Goal: Task Accomplishment & Management: Use online tool/utility

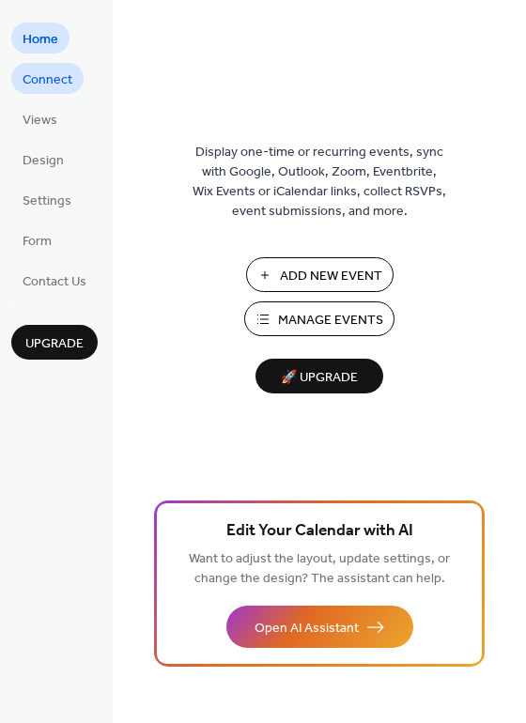
click at [47, 85] on span "Connect" at bounding box center [48, 80] width 50 height 20
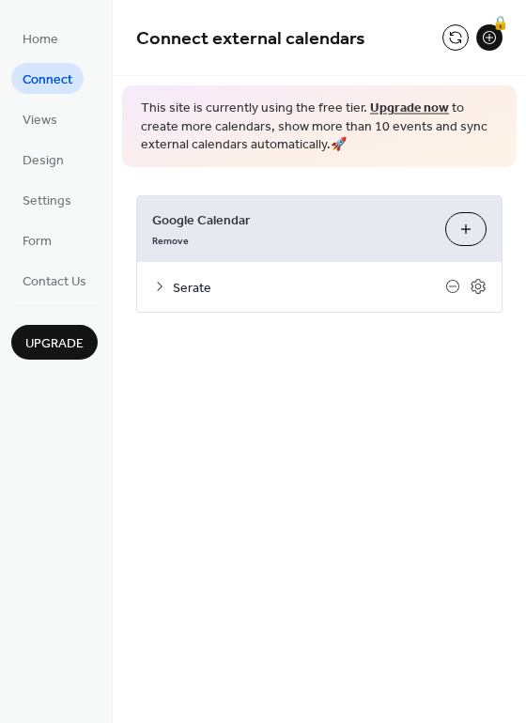
click at [203, 289] on span "Serate" at bounding box center [309, 288] width 272 height 20
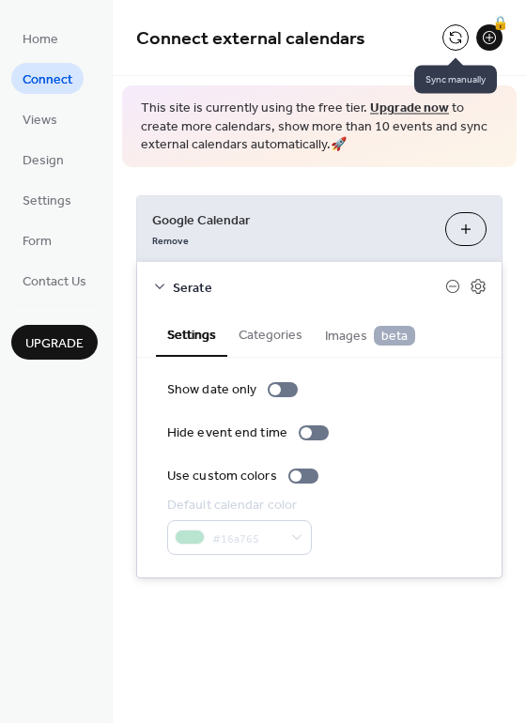
click at [454, 42] on button at bounding box center [455, 37] width 26 height 26
click at [162, 286] on icon at bounding box center [159, 286] width 15 height 15
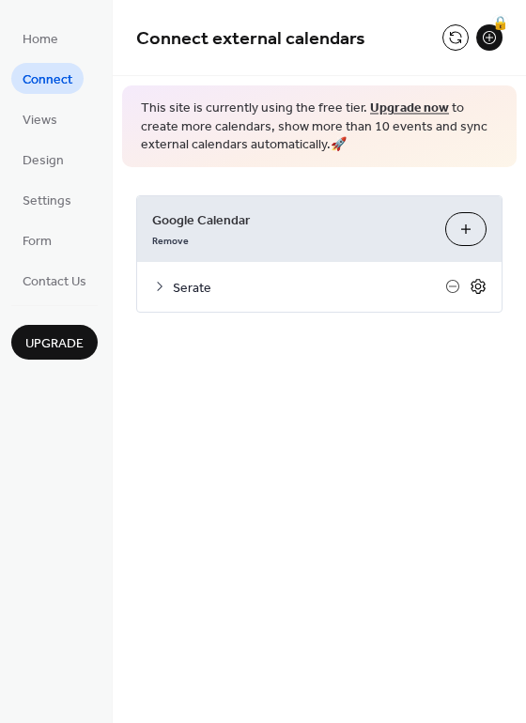
click at [474, 282] on icon at bounding box center [478, 286] width 14 height 15
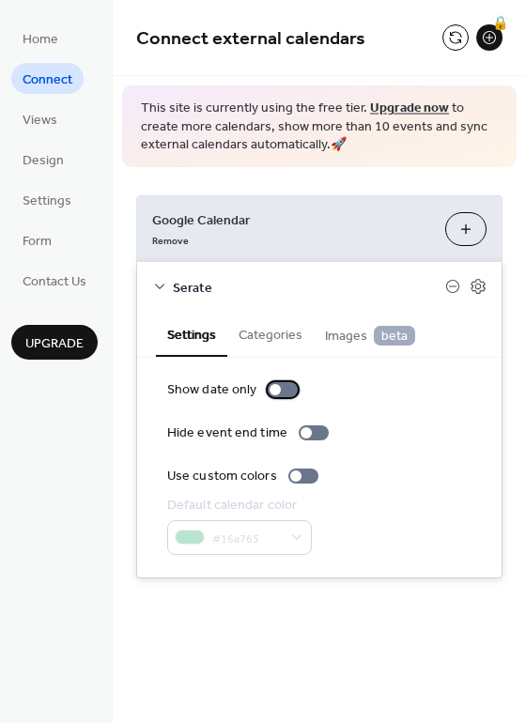
click at [287, 389] on div at bounding box center [283, 389] width 30 height 15
click at [287, 388] on div at bounding box center [290, 389] width 11 height 11
click at [314, 441] on div at bounding box center [314, 433] width 30 height 15
click at [316, 394] on div "Show date only" at bounding box center [319, 390] width 304 height 20
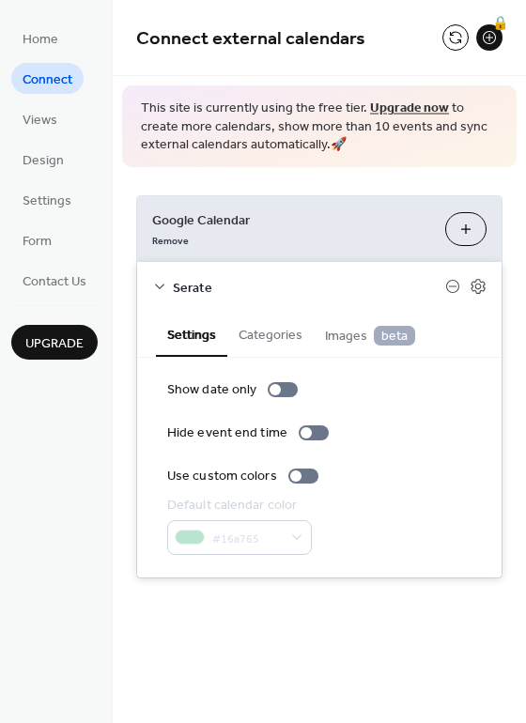
click at [54, 79] on span "Connect" at bounding box center [48, 80] width 50 height 20
click at [453, 288] on icon at bounding box center [452, 286] width 15 height 15
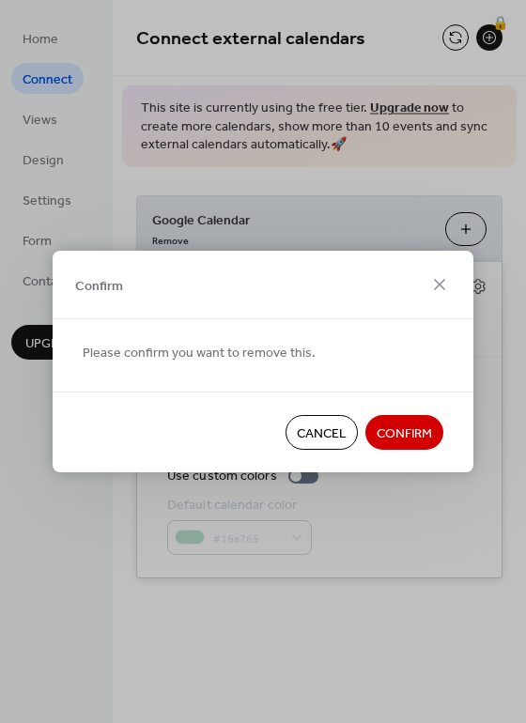
click at [419, 438] on span "Confirm" at bounding box center [404, 435] width 55 height 20
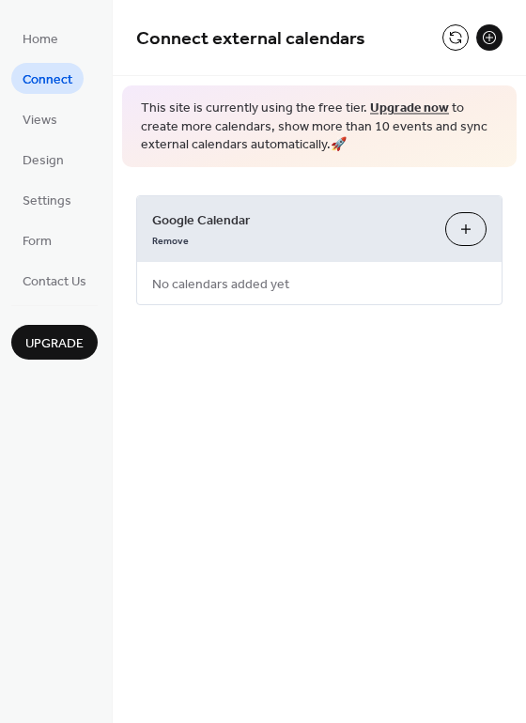
click at [461, 221] on button "Choose Calendars" at bounding box center [465, 229] width 41 height 34
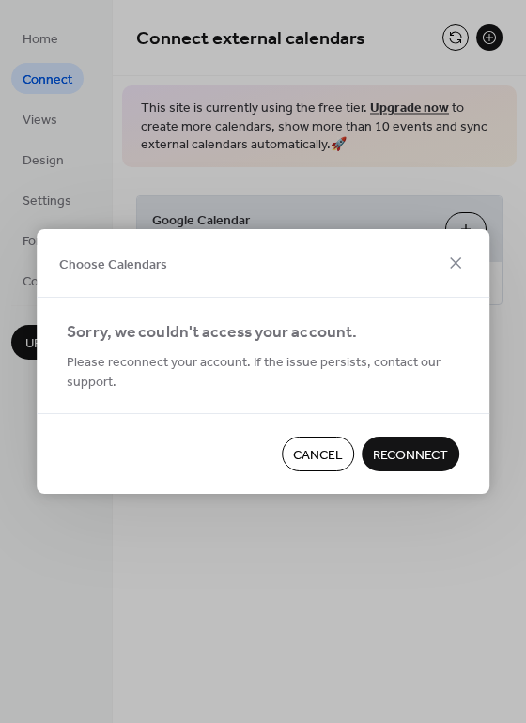
click at [423, 458] on span "Reconnect" at bounding box center [410, 456] width 75 height 20
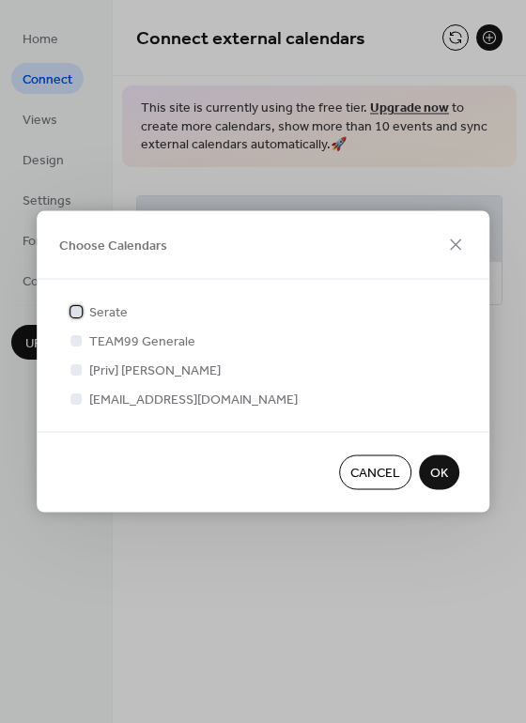
click at [112, 314] on span "Serate" at bounding box center [108, 313] width 39 height 20
click at [434, 470] on span "OK" at bounding box center [439, 474] width 18 height 20
